Goal: Navigation & Orientation: Go to known website

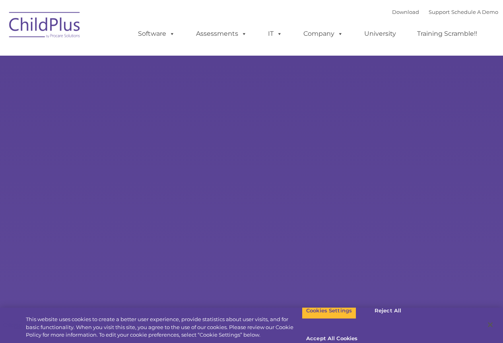
select select "MEDIUM"
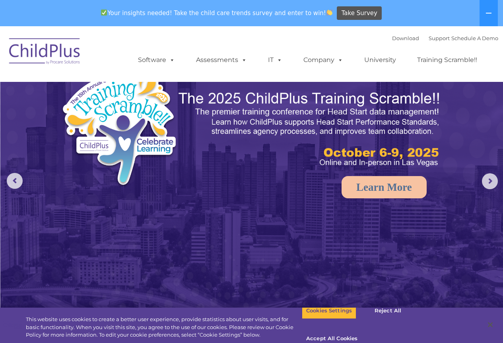
click at [56, 42] on img at bounding box center [45, 53] width 80 height 40
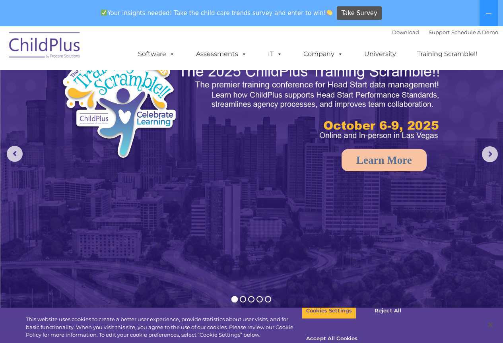
scroll to position [37, 0]
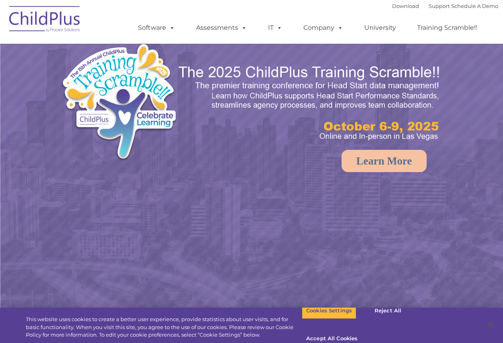
scroll to position [175, 0]
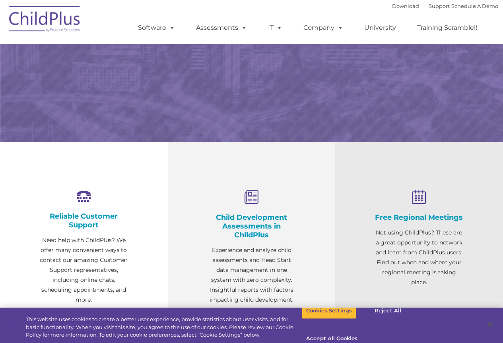
select select "MEDIUM"
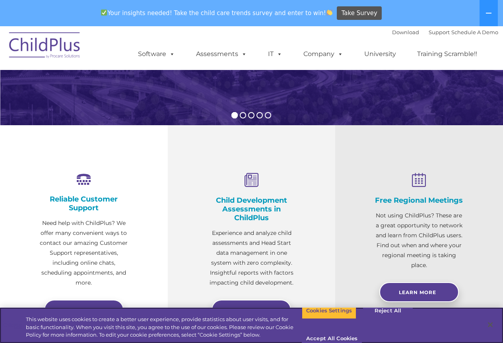
scroll to position [0, 0]
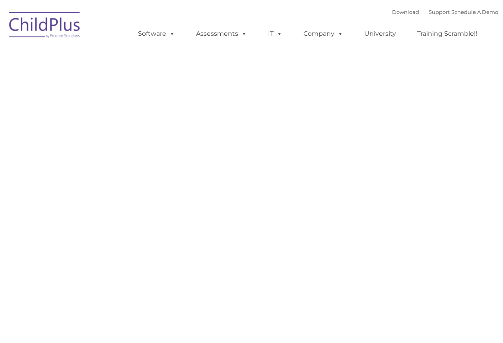
type input ""
